Goal: Transaction & Acquisition: Download file/media

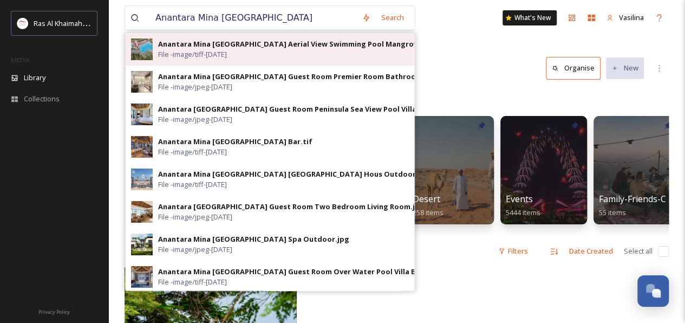
type input "Anantara Mina [GEOGRAPHIC_DATA]"
click at [150, 45] on img at bounding box center [142, 49] width 22 height 22
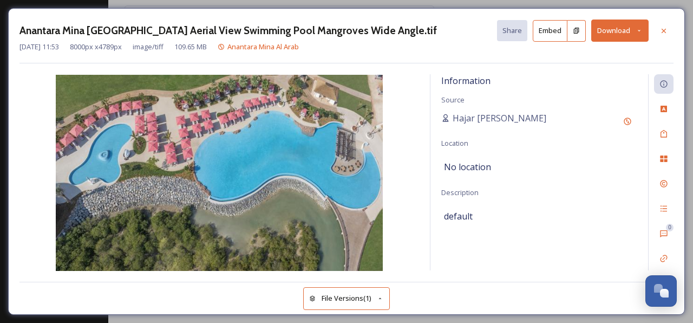
click at [608, 34] on button "Download" at bounding box center [619, 30] width 57 height 22
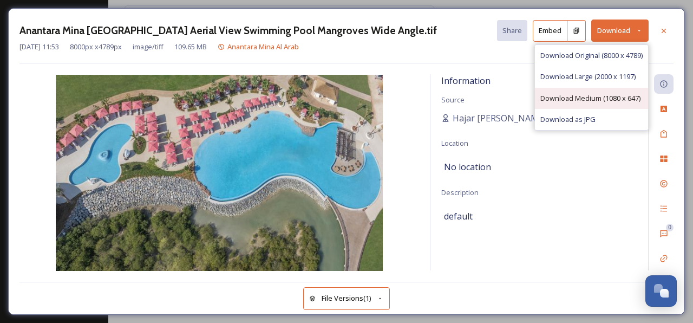
click at [580, 90] on div "Download Medium (1080 x 647)" at bounding box center [591, 98] width 113 height 21
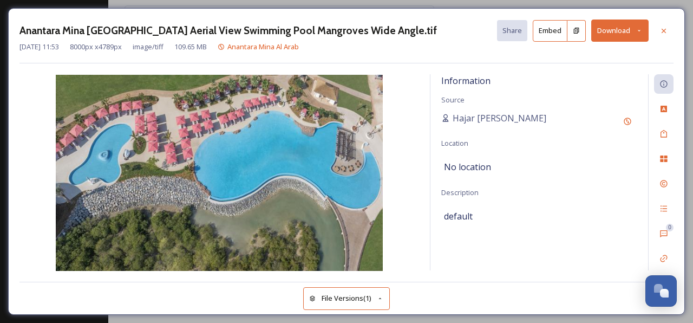
click at [637, 34] on icon at bounding box center [639, 30] width 7 height 7
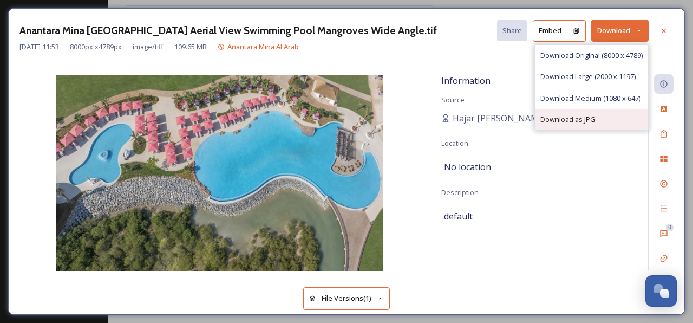
click at [577, 109] on div "Download as JPG" at bounding box center [591, 119] width 113 height 21
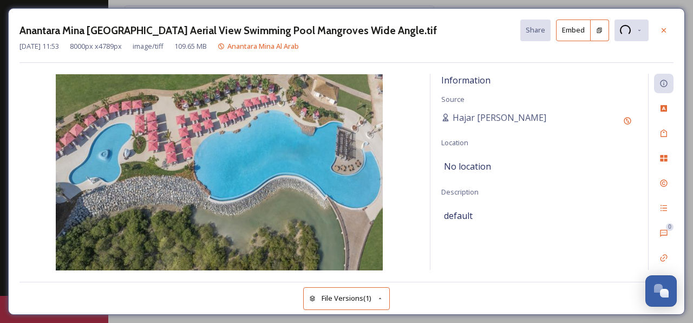
click at [383, 295] on icon at bounding box center [380, 298] width 7 height 7
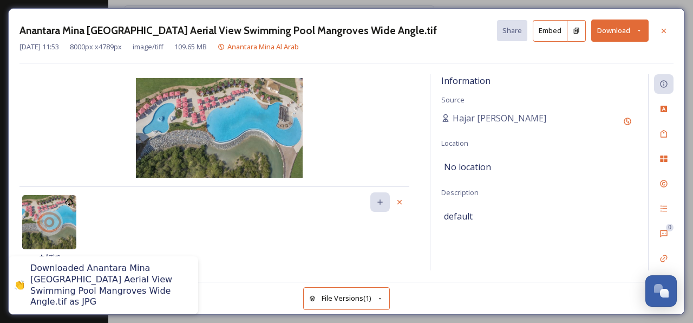
click at [382, 295] on icon at bounding box center [380, 298] width 7 height 7
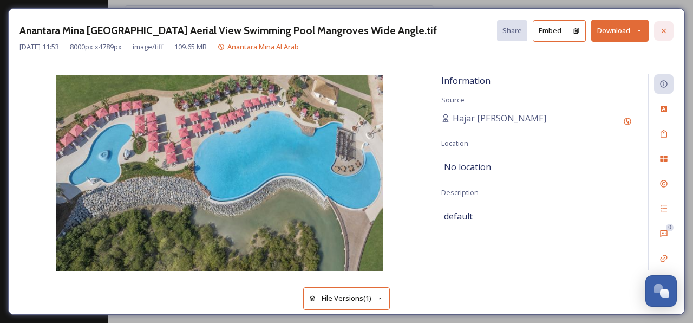
click at [668, 35] on div at bounding box center [663, 30] width 19 height 19
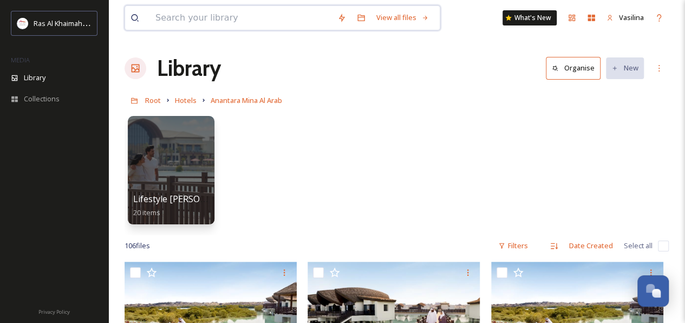
click at [180, 15] on input at bounding box center [241, 18] width 182 height 24
paste input "Doubletree By [GEOGRAPHIC_DATA] [GEOGRAPHIC_DATA]"
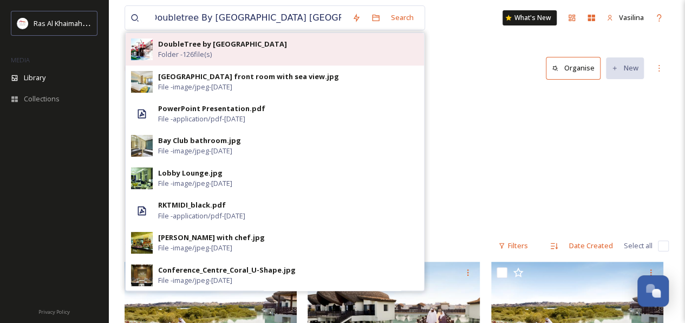
click at [179, 44] on strong "DoubleTree by [GEOGRAPHIC_DATA]" at bounding box center [222, 44] width 129 height 10
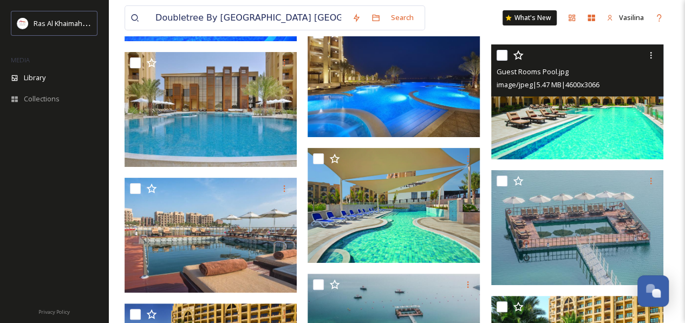
scroll to position [2112, 0]
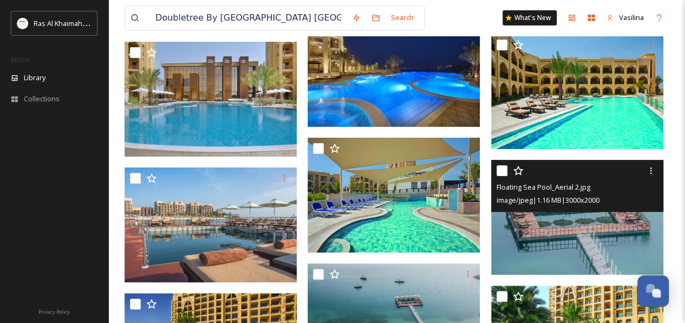
click at [559, 230] on img at bounding box center [577, 217] width 172 height 115
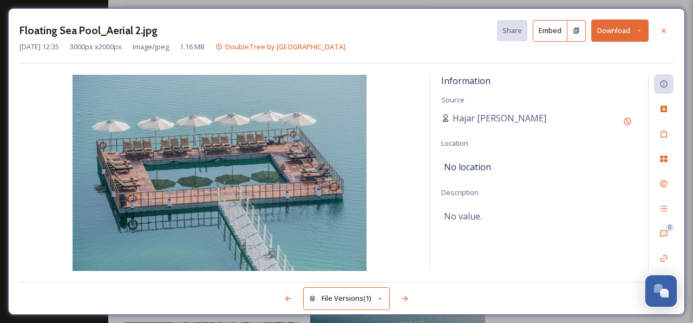
click at [612, 35] on button "Download" at bounding box center [619, 30] width 57 height 22
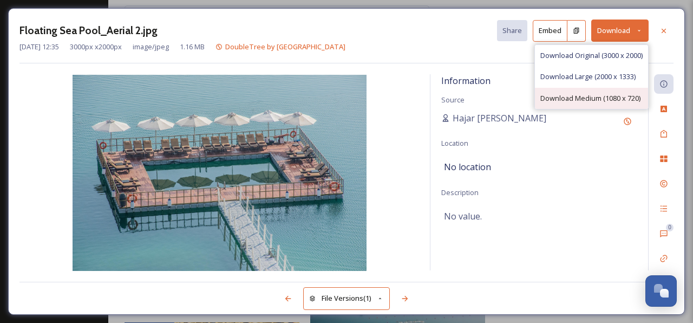
click at [585, 90] on div "Download Medium (1080 x 720)" at bounding box center [591, 98] width 113 height 21
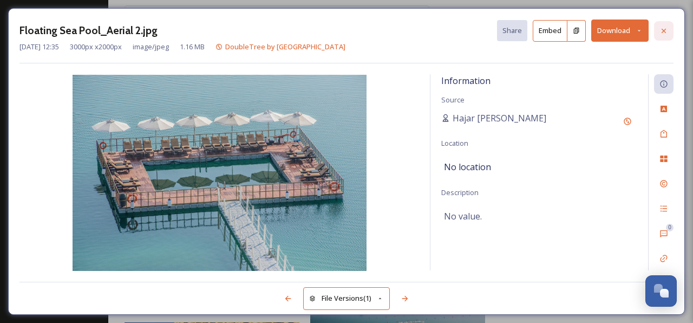
click at [664, 30] on icon at bounding box center [664, 30] width 4 height 4
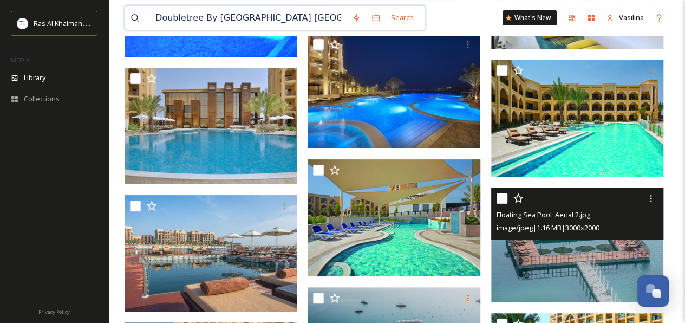
click at [208, 19] on input "Doubletree By [GEOGRAPHIC_DATA] [GEOGRAPHIC_DATA]" at bounding box center [248, 18] width 197 height 24
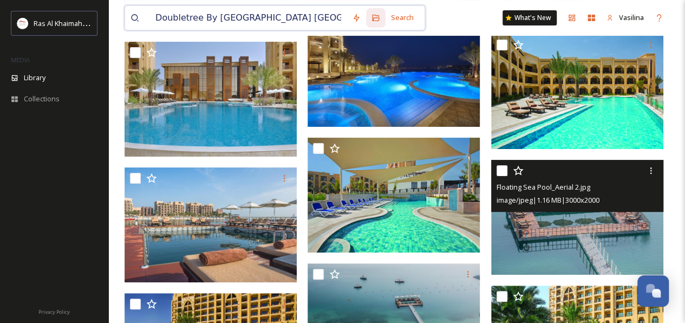
paste input "Hampton by [PERSON_NAME][GEOGRAPHIC_DATA] 4*"
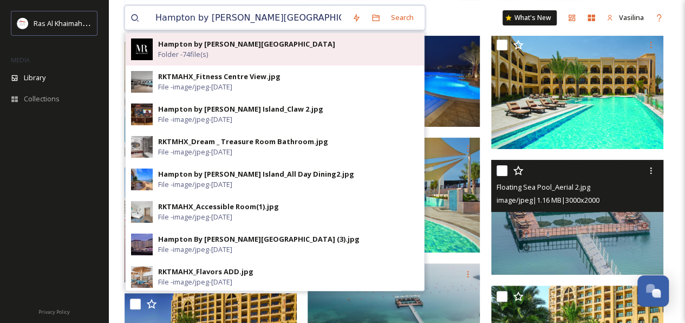
type input "Hampton by [PERSON_NAME][GEOGRAPHIC_DATA]"
click at [240, 49] on div "Hampton by [PERSON_NAME] Island Folder - 74 file(s)" at bounding box center [288, 49] width 260 height 21
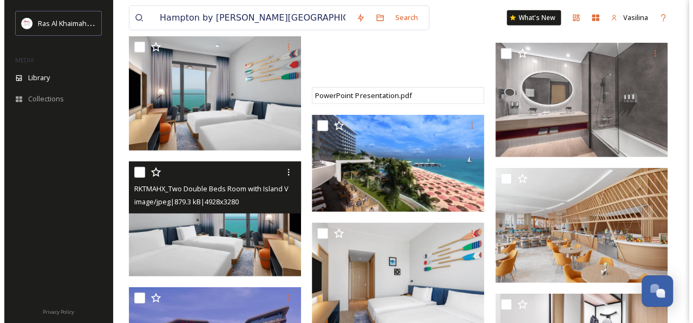
scroll to position [1300, 0]
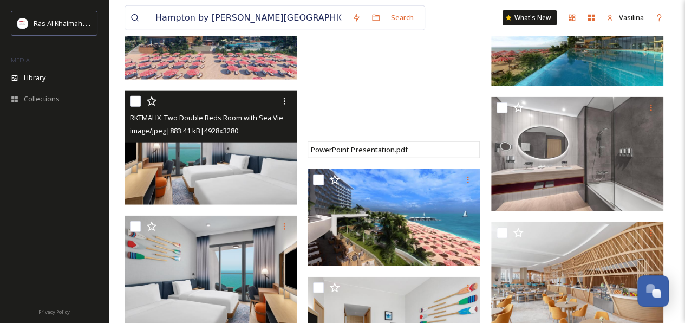
click at [200, 159] on img at bounding box center [211, 147] width 172 height 115
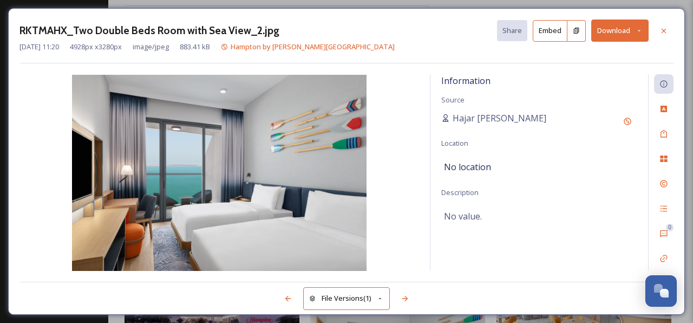
click at [608, 29] on button "Download" at bounding box center [619, 30] width 57 height 22
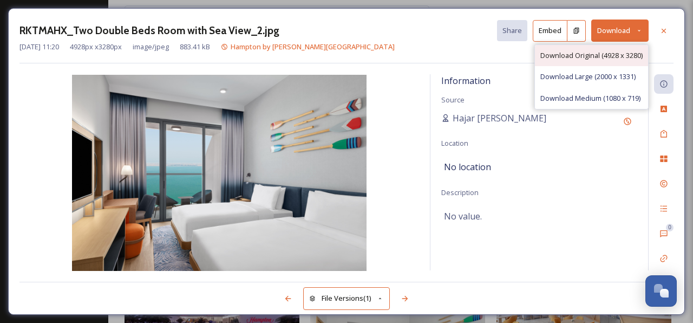
click at [583, 62] on div "Download Original (4928 x 3280)" at bounding box center [591, 55] width 113 height 21
